Goal: Task Accomplishment & Management: Manage account settings

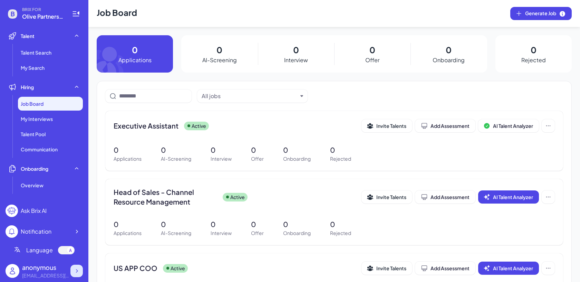
click at [77, 268] on icon at bounding box center [76, 270] width 7 height 7
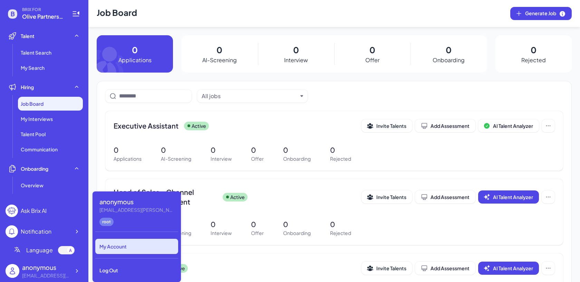
click at [117, 243] on div "My Account" at bounding box center [136, 245] width 83 height 15
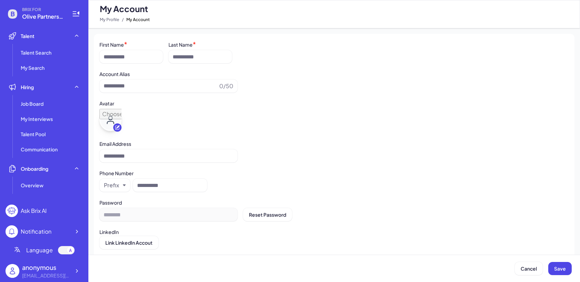
type input "*********"
type input "**********"
click at [72, 269] on div at bounding box center [76, 270] width 12 height 12
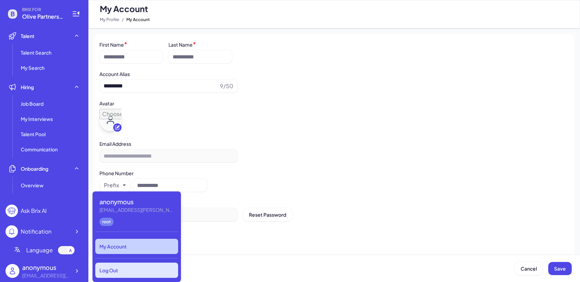
click at [135, 270] on div "Log Out" at bounding box center [136, 269] width 83 height 15
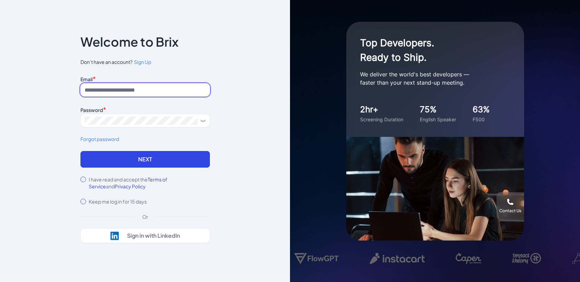
type input "**********"
click at [169, 85] on input "**********" at bounding box center [144, 89] width 129 height 13
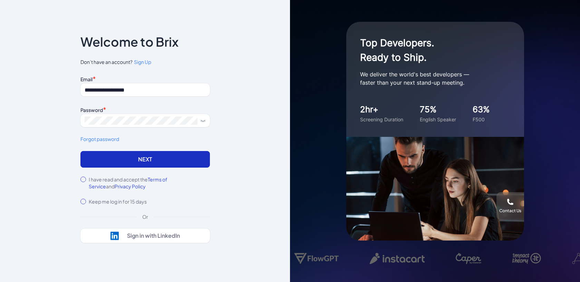
click at [84, 156] on button "Next" at bounding box center [144, 159] width 129 height 17
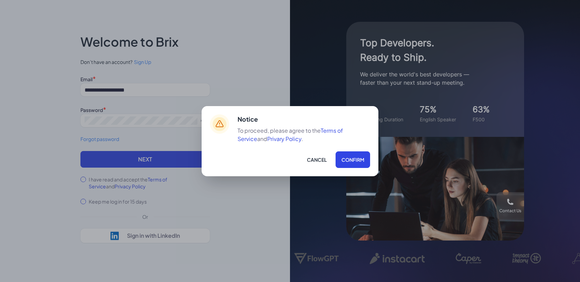
click at [357, 150] on div "Notice To proceed, please agree to the Terms of Service and Privary Policy . Ca…" at bounding box center [303, 140] width 133 height 53
click at [358, 153] on button "Confirm" at bounding box center [352, 159] width 35 height 17
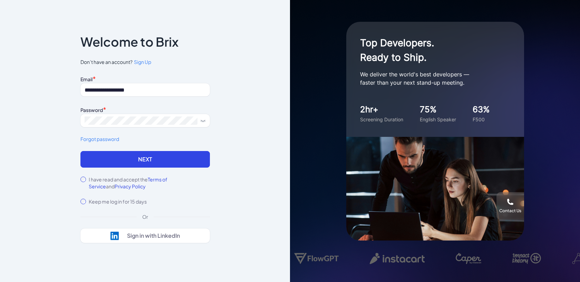
click at [163, 171] on form "**********" at bounding box center [144, 139] width 129 height 131
click at [158, 157] on button "Next" at bounding box center [144, 159] width 129 height 17
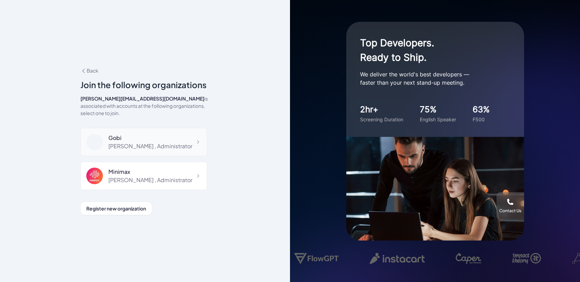
click at [171, 130] on div "Gobi Maggie , Administrator" at bounding box center [143, 142] width 127 height 28
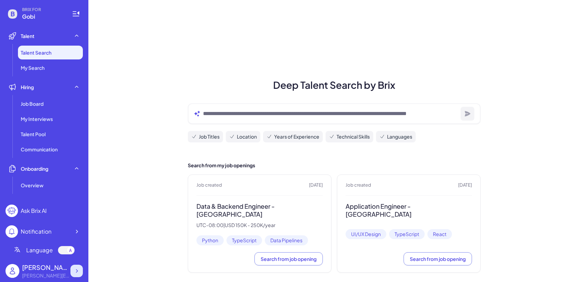
click at [78, 267] on div at bounding box center [76, 270] width 12 height 12
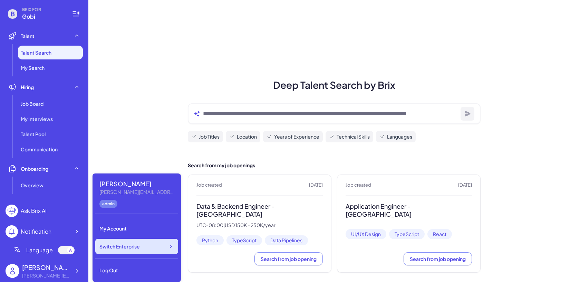
click at [114, 245] on span "Switch Enterprise" at bounding box center [119, 246] width 40 height 7
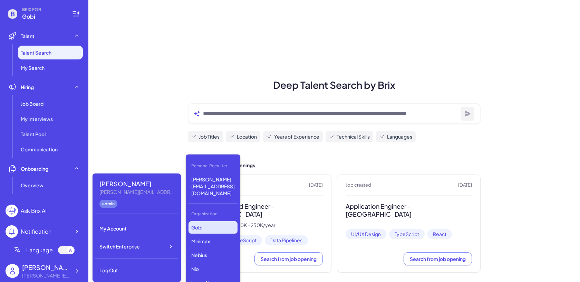
click at [134, 106] on div "Deep Talent Search by Brix Job Titles Location Years of Experience Technical Sk…" at bounding box center [333, 144] width 491 height 289
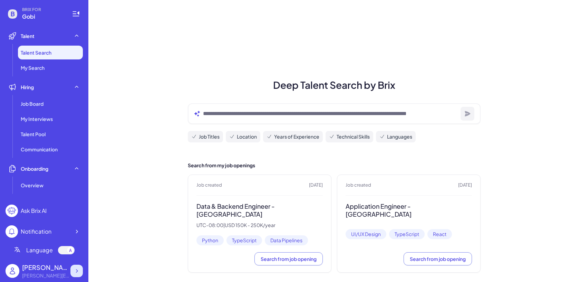
click at [77, 270] on icon at bounding box center [76, 270] width 7 height 7
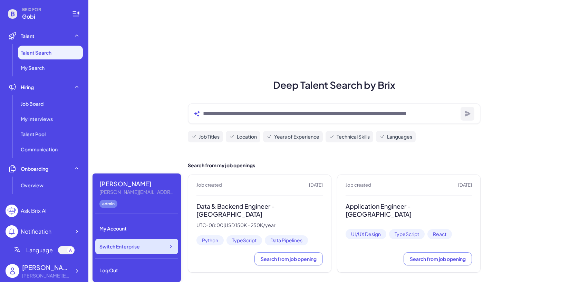
click at [117, 249] on span "Switch Enterprise" at bounding box center [119, 246] width 40 height 7
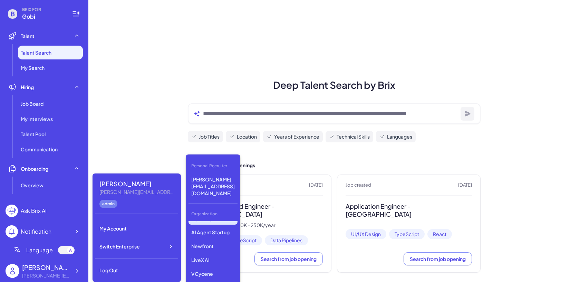
scroll to position [86, 0]
click at [210, 232] on p "Newfront" at bounding box center [212, 238] width 49 height 12
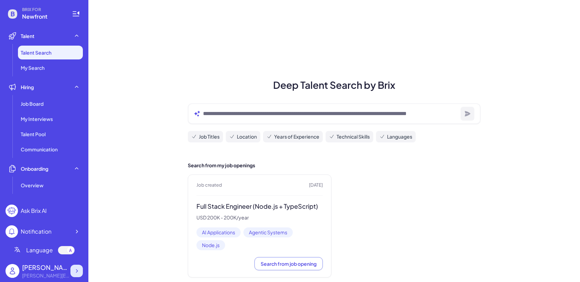
click at [80, 267] on icon at bounding box center [76, 270] width 7 height 7
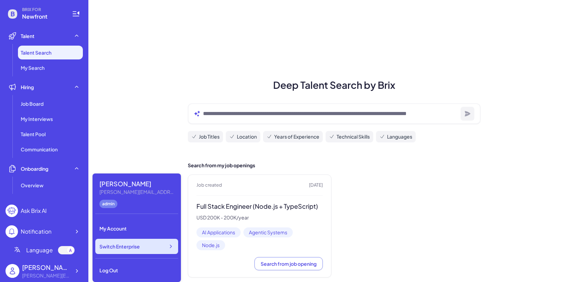
click at [119, 251] on div "Switch Enterprise" at bounding box center [136, 245] width 83 height 15
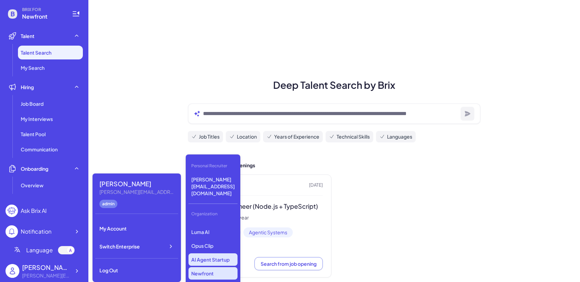
scroll to position [52, 0]
click at [211, 265] on p "Newfront" at bounding box center [212, 271] width 49 height 12
click at [224, 265] on p "Newfront" at bounding box center [212, 271] width 49 height 12
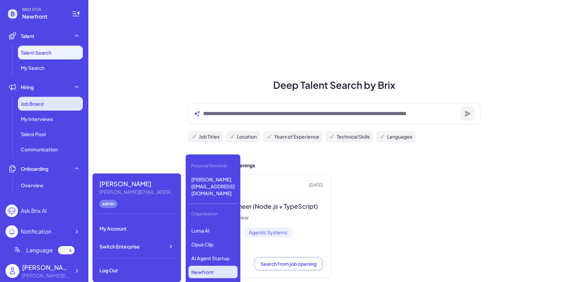
click at [33, 105] on span "Job Board" at bounding box center [32, 103] width 23 height 7
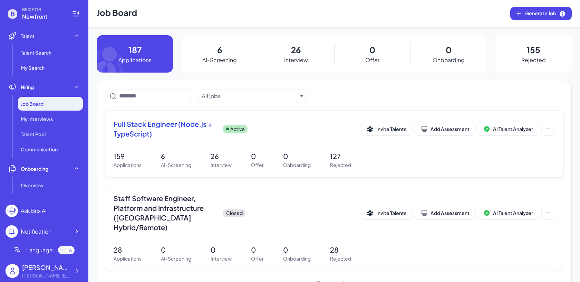
click at [273, 132] on div "Full Stack Engineer (Node.js + TypeScript) Active" at bounding box center [238, 128] width 248 height 19
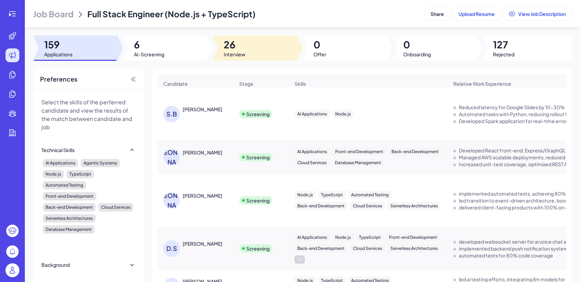
click at [236, 51] on span "Interview" at bounding box center [235, 54] width 22 height 7
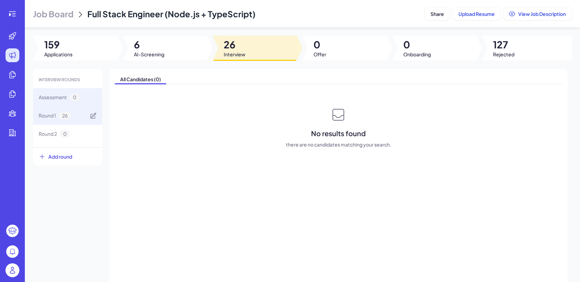
click at [73, 112] on div "Round 1 26" at bounding box center [67, 115] width 69 height 18
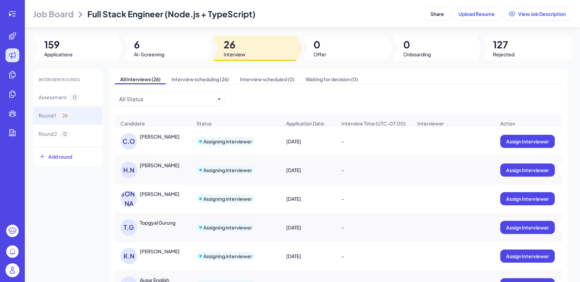
click at [442, 4] on header "Job Board Full Stack Engineer (Node.js + TypeScript) Share Upload Resume View J…" at bounding box center [302, 13] width 555 height 27
click at [441, 8] on button "Share" at bounding box center [437, 13] width 25 height 13
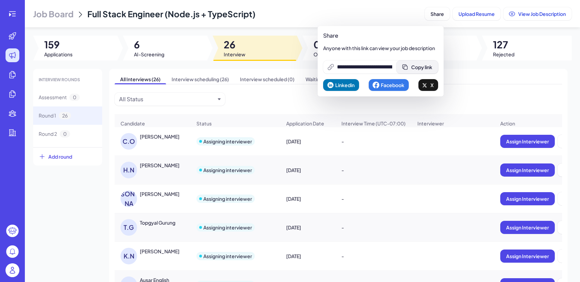
click at [425, 60] on div "**********" at bounding box center [380, 60] width 115 height 59
click at [425, 60] on button "Copy link" at bounding box center [417, 66] width 42 height 13
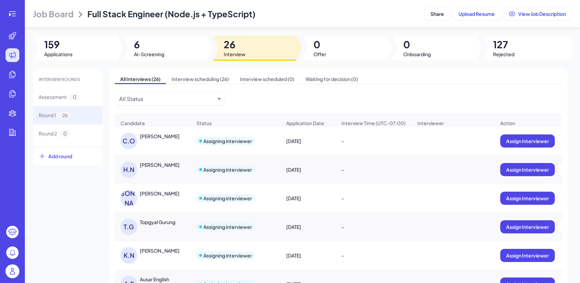
click at [492, 69] on div "All Interviews (26) Interview scheduling (26) Interview scheduled (0) Waiting f…" at bounding box center [338, 193] width 458 height 248
click at [179, 53] on div at bounding box center [165, 48] width 84 height 25
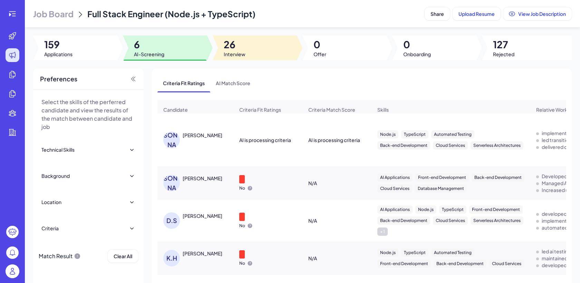
click at [243, 54] on span "Interview" at bounding box center [235, 54] width 22 height 7
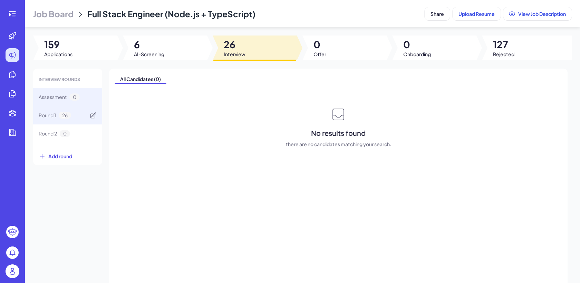
click at [74, 117] on div "Round 1 26" at bounding box center [67, 115] width 69 height 18
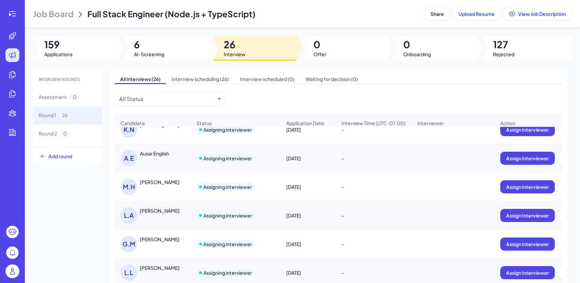
click at [7, 273] on img at bounding box center [13, 272] width 14 height 14
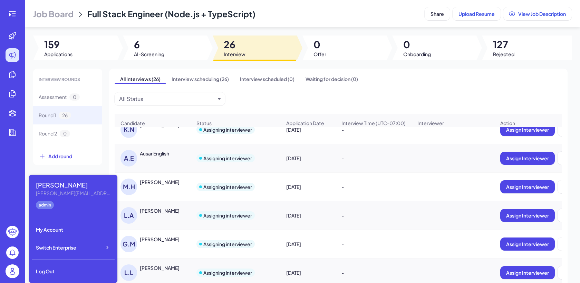
click at [62, 18] on span "Job Board" at bounding box center [53, 13] width 40 height 11
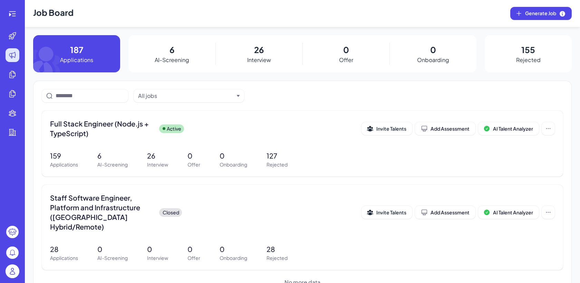
click at [13, 277] on img at bounding box center [13, 272] width 14 height 14
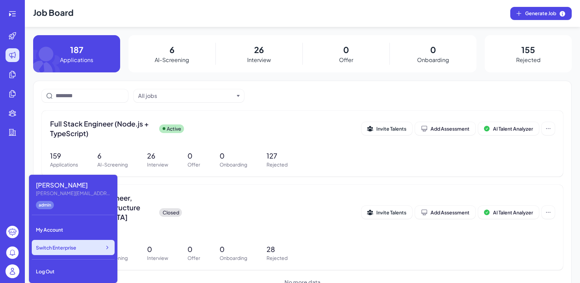
click at [76, 252] on div "Switch Enterprise" at bounding box center [73, 247] width 83 height 15
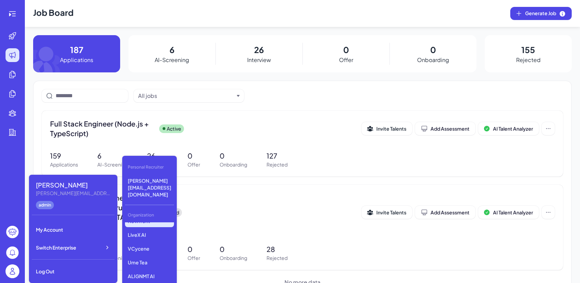
scroll to position [116, 0]
click at [155, 272] on p "Olive Partners Management" at bounding box center [149, 281] width 49 height 19
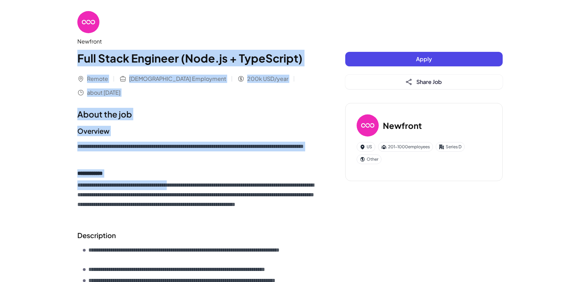
drag, startPoint x: 73, startPoint y: 57, endPoint x: 191, endPoint y: 190, distance: 177.5
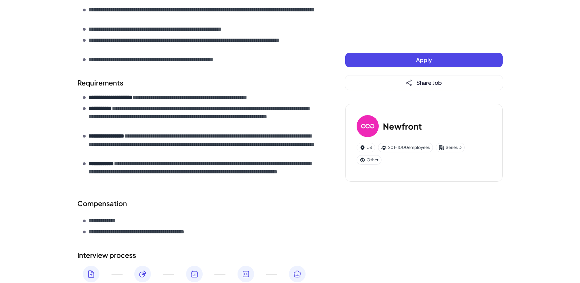
scroll to position [299, 0]
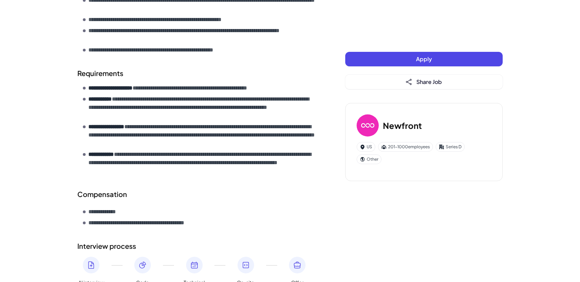
click at [236, 224] on li "**********" at bounding box center [200, 222] width 235 height 8
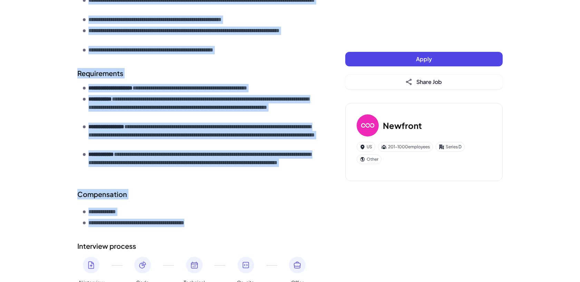
copy div "**********"
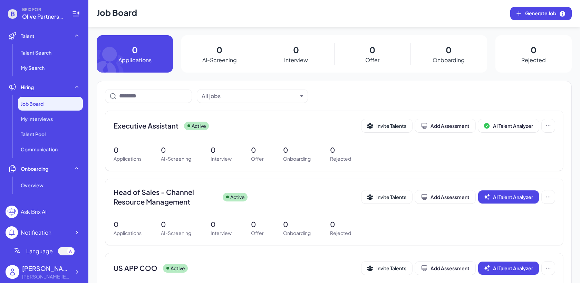
click at [504, 103] on div "All jobs Executive Assistant Active Invite Talents Add Assessment AI Talent Ana…" at bounding box center [334, 209] width 475 height 257
